Goal: Task Accomplishment & Management: Manage account settings

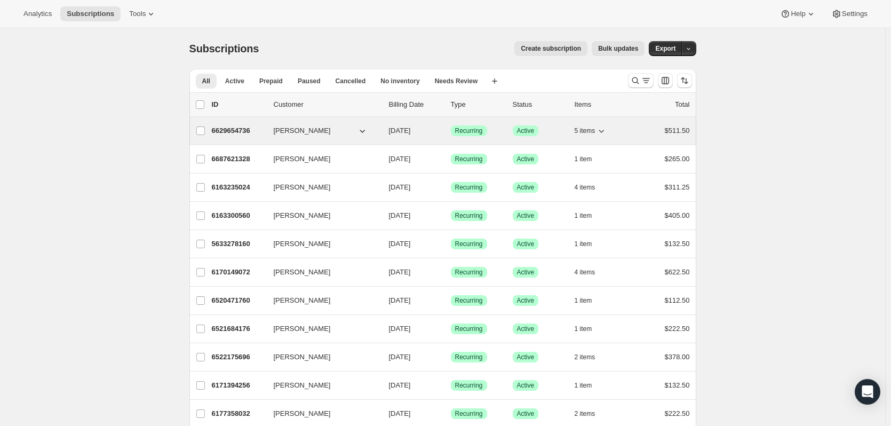
click at [605, 129] on icon "button" at bounding box center [601, 130] width 11 height 11
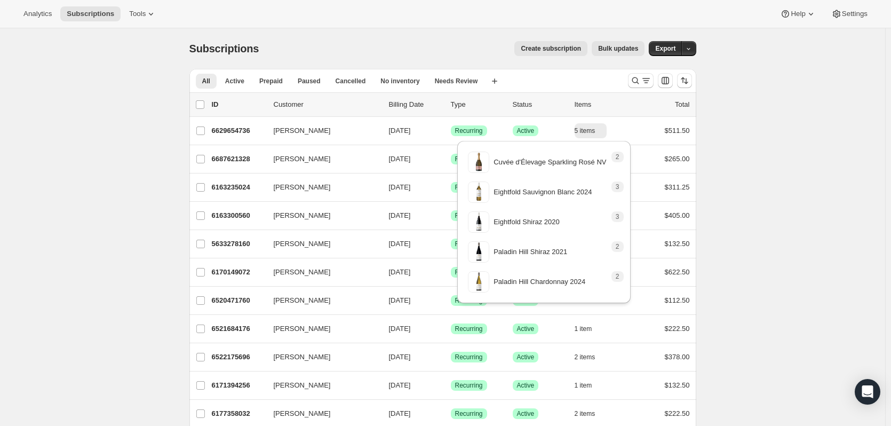
drag, startPoint x: 798, startPoint y: 121, endPoint x: 768, endPoint y: 129, distance: 31.8
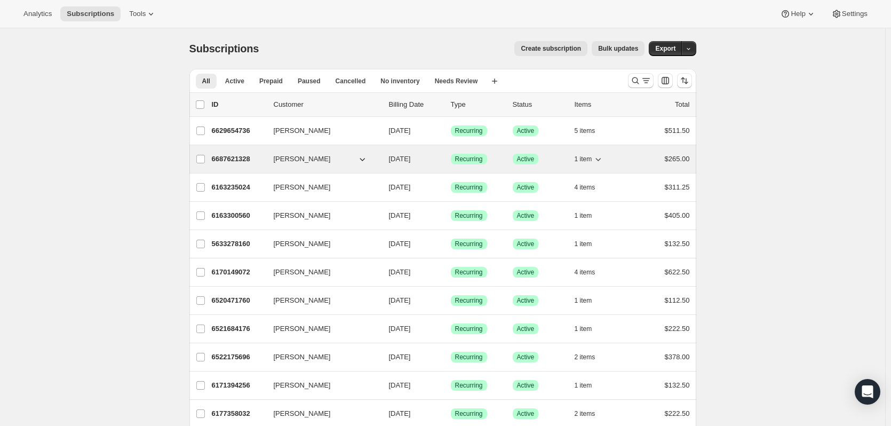
click at [603, 161] on icon "button" at bounding box center [598, 159] width 11 height 11
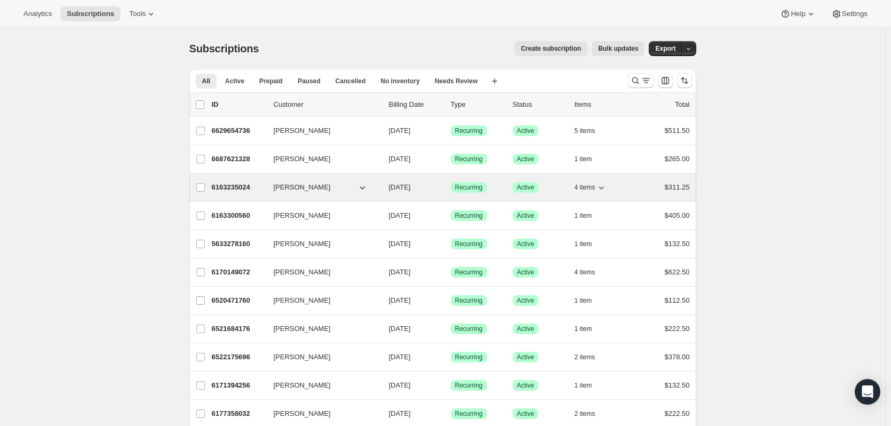
click at [609, 187] on div "4 items" at bounding box center [600, 187] width 53 height 15
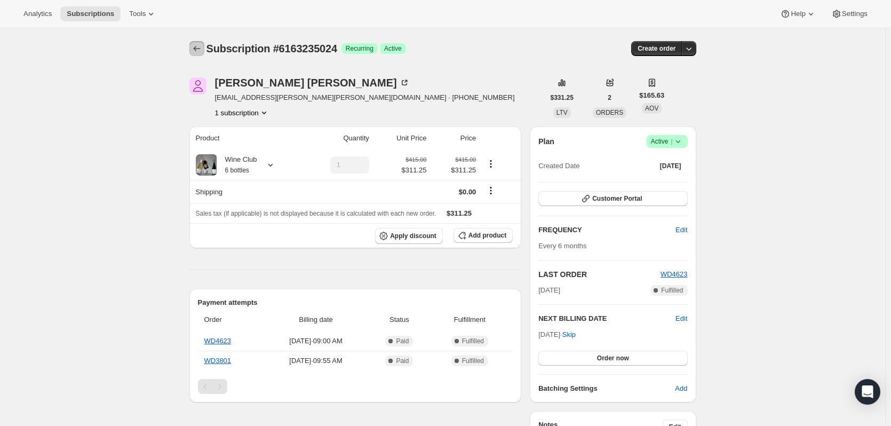
click at [202, 45] on icon "Subscriptions" at bounding box center [196, 48] width 11 height 11
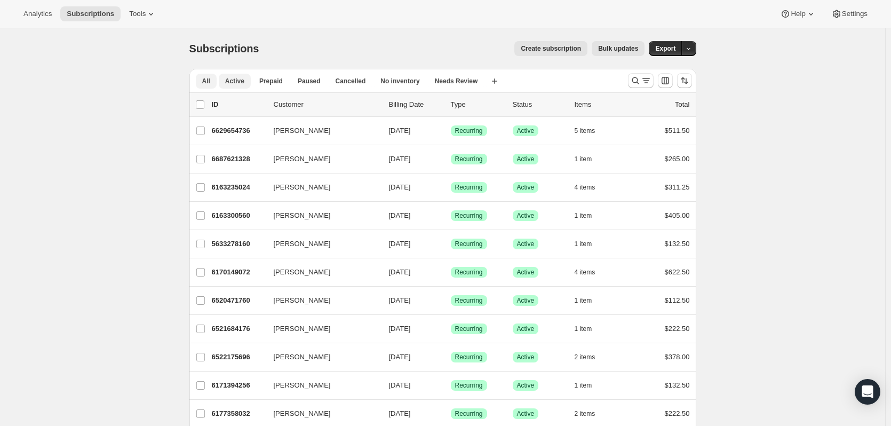
click at [238, 83] on span "Active" at bounding box center [234, 81] width 19 height 9
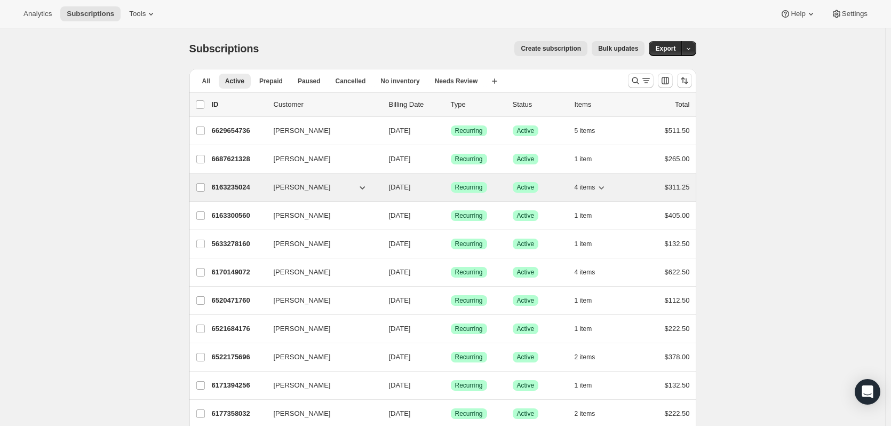
click at [603, 189] on icon "button" at bounding box center [601, 187] width 11 height 11
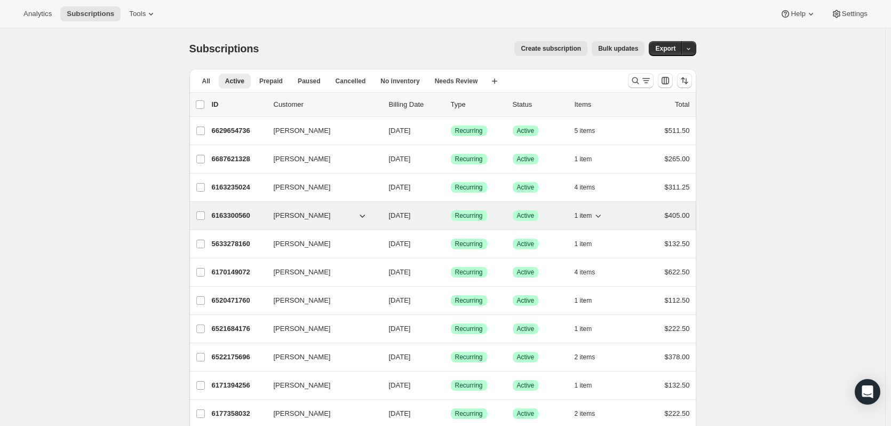
click at [600, 211] on icon "button" at bounding box center [598, 215] width 11 height 11
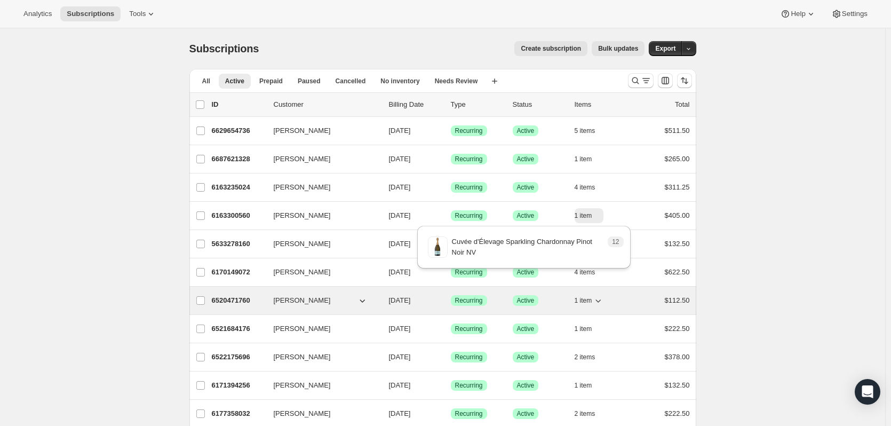
click at [601, 301] on icon "button" at bounding box center [598, 300] width 5 height 3
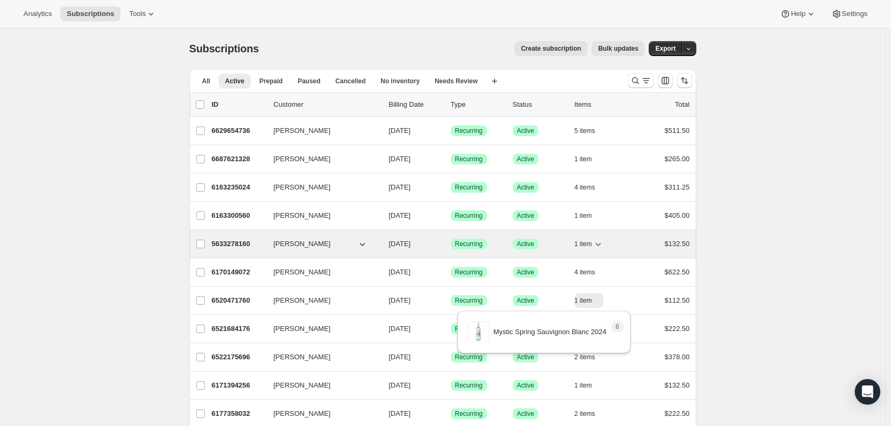
click at [603, 245] on icon "button" at bounding box center [598, 243] width 11 height 11
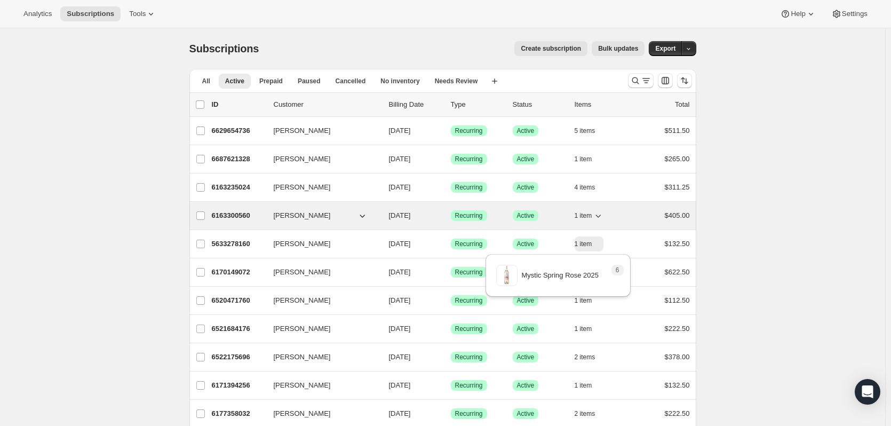
click at [603, 211] on icon "button" at bounding box center [598, 215] width 11 height 11
